Goal: Task Accomplishment & Management: Complete application form

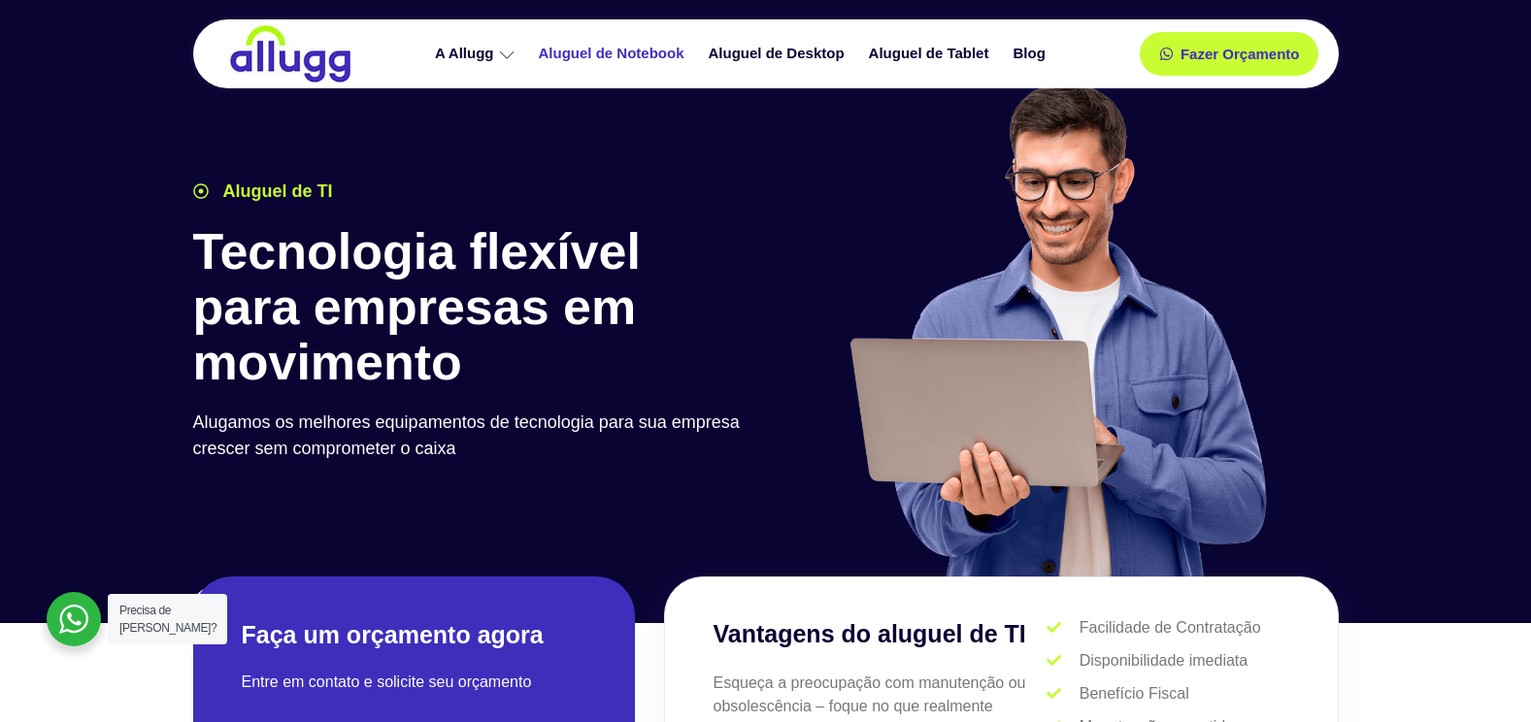
click at [635, 51] on link "Aluguel de Notebook" at bounding box center [614, 54] width 170 height 34
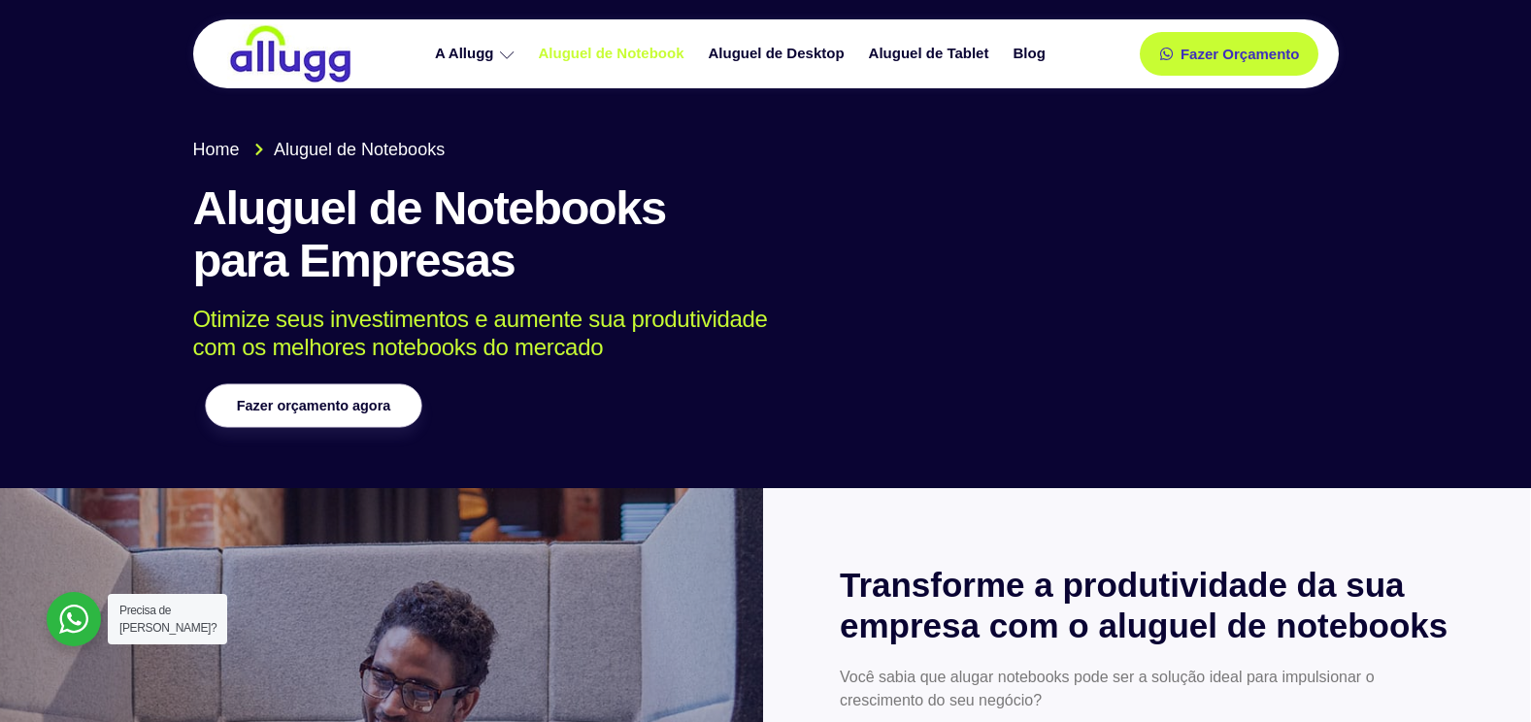
click at [323, 395] on link "Fazer orçamento agora" at bounding box center [313, 407] width 217 height 44
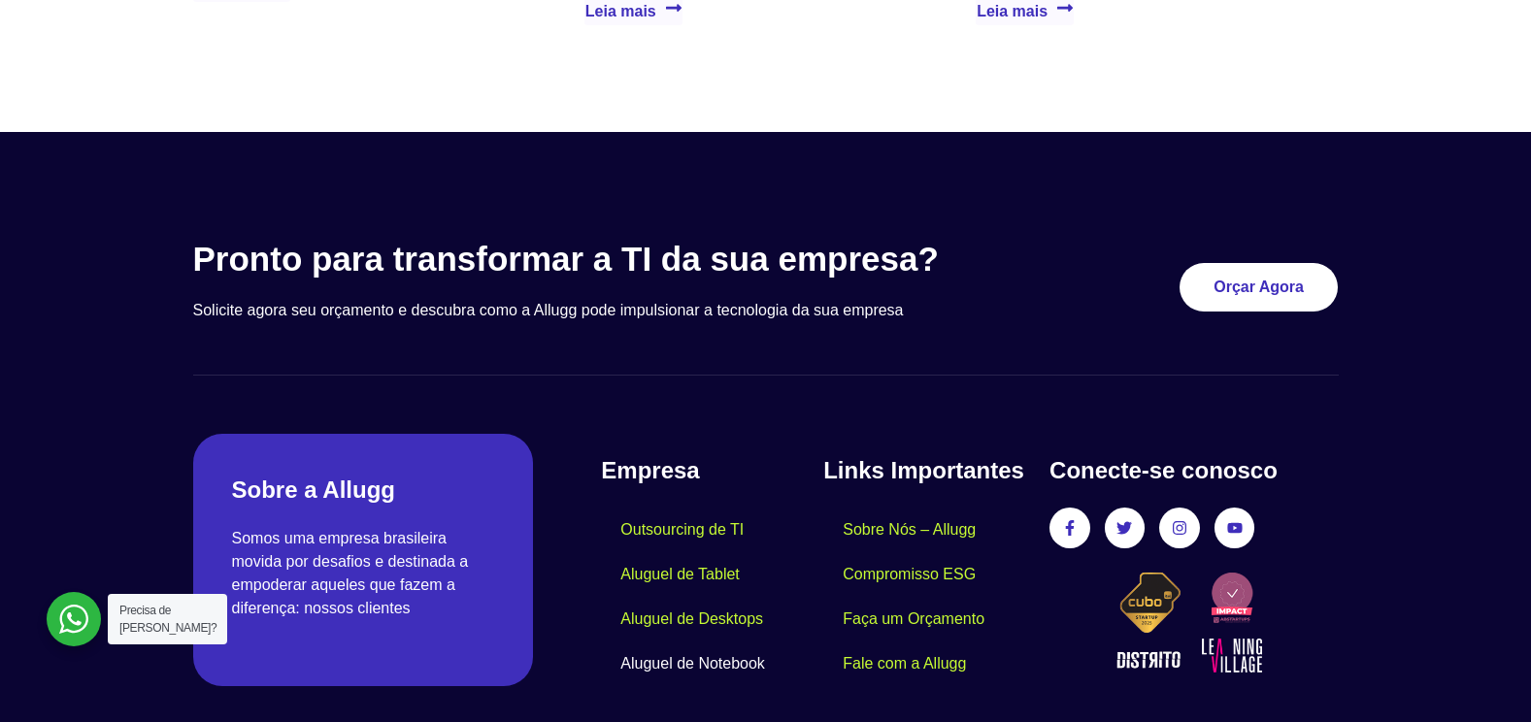
scroll to position [4819, 0]
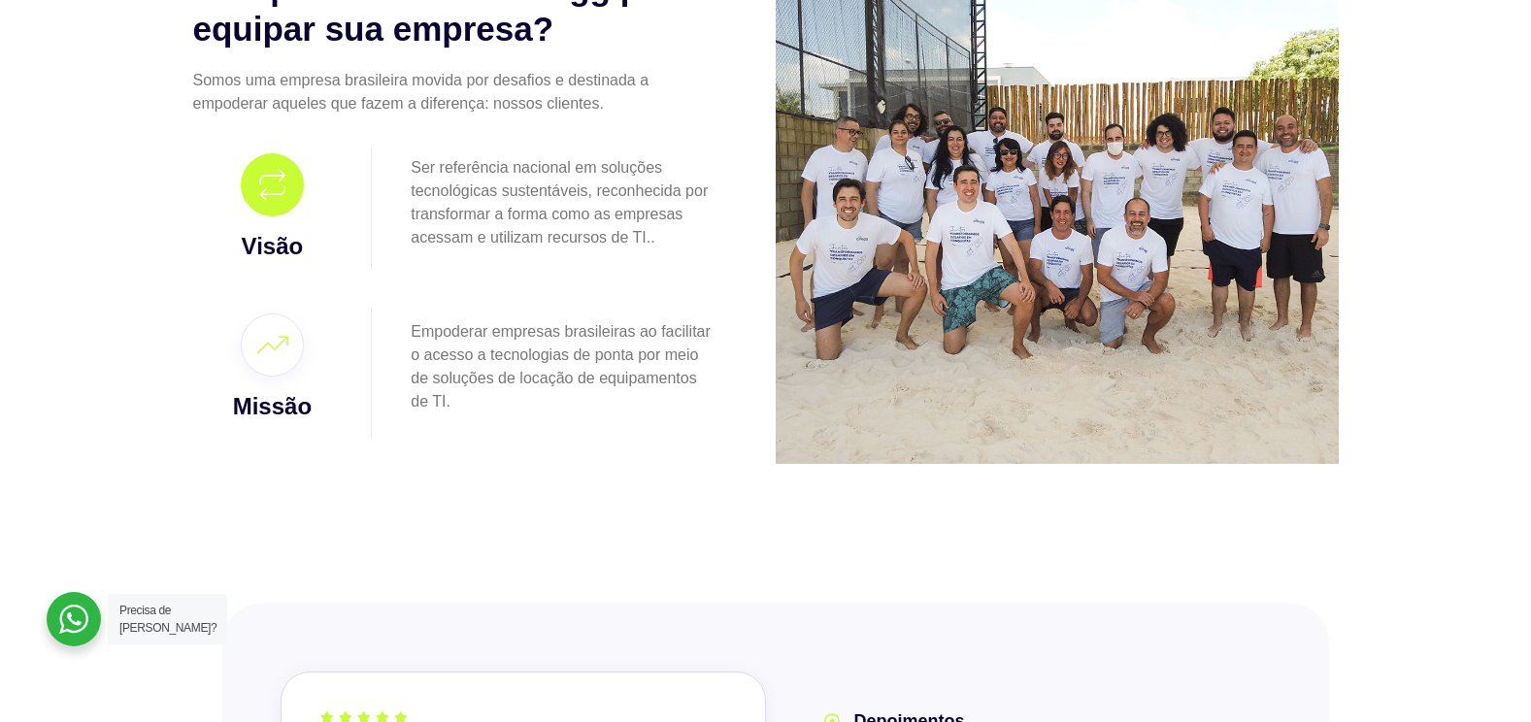
scroll to position [1845, 0]
